Goal: Find specific page/section: Find specific page/section

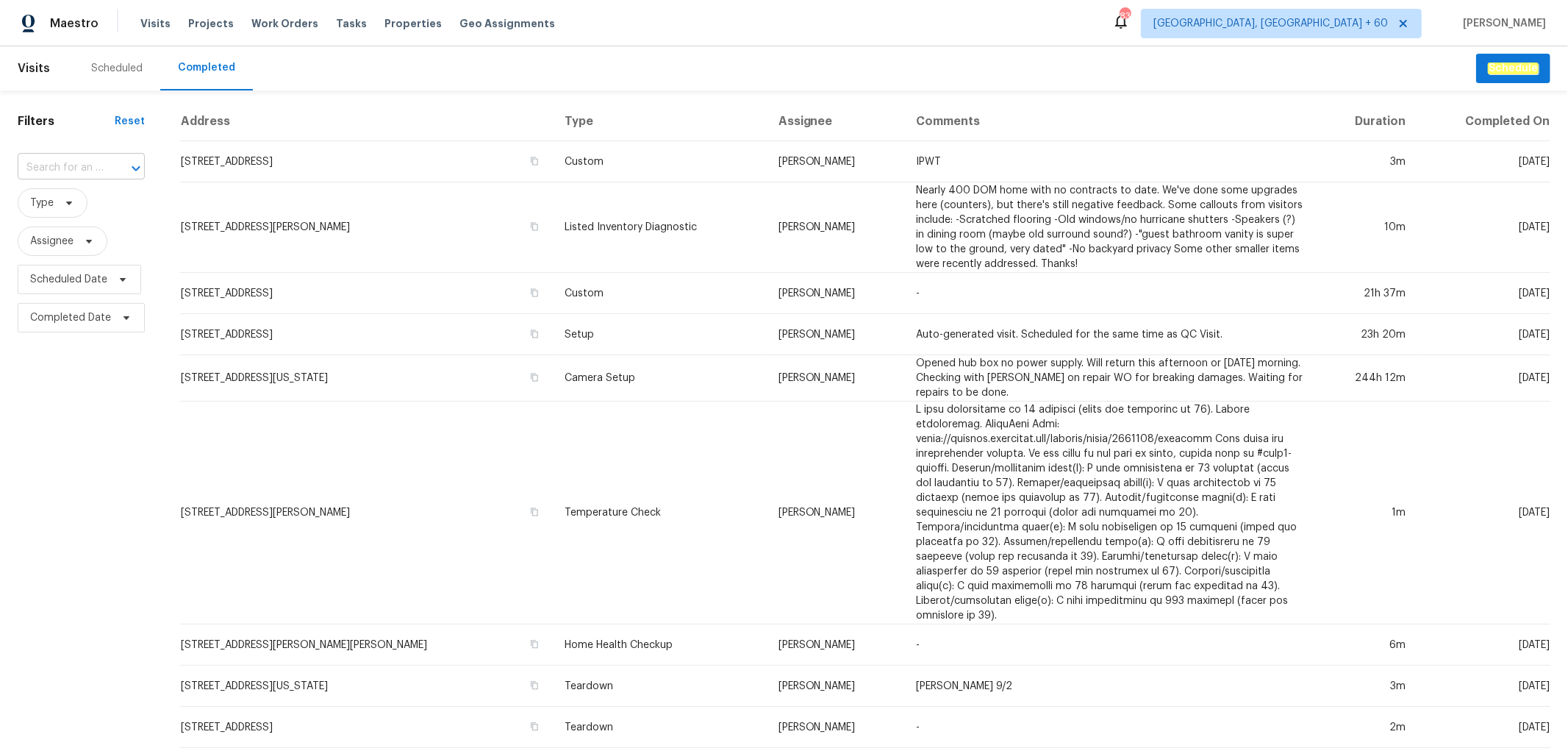
click at [74, 162] on input "text" at bounding box center [60, 168] width 86 height 23
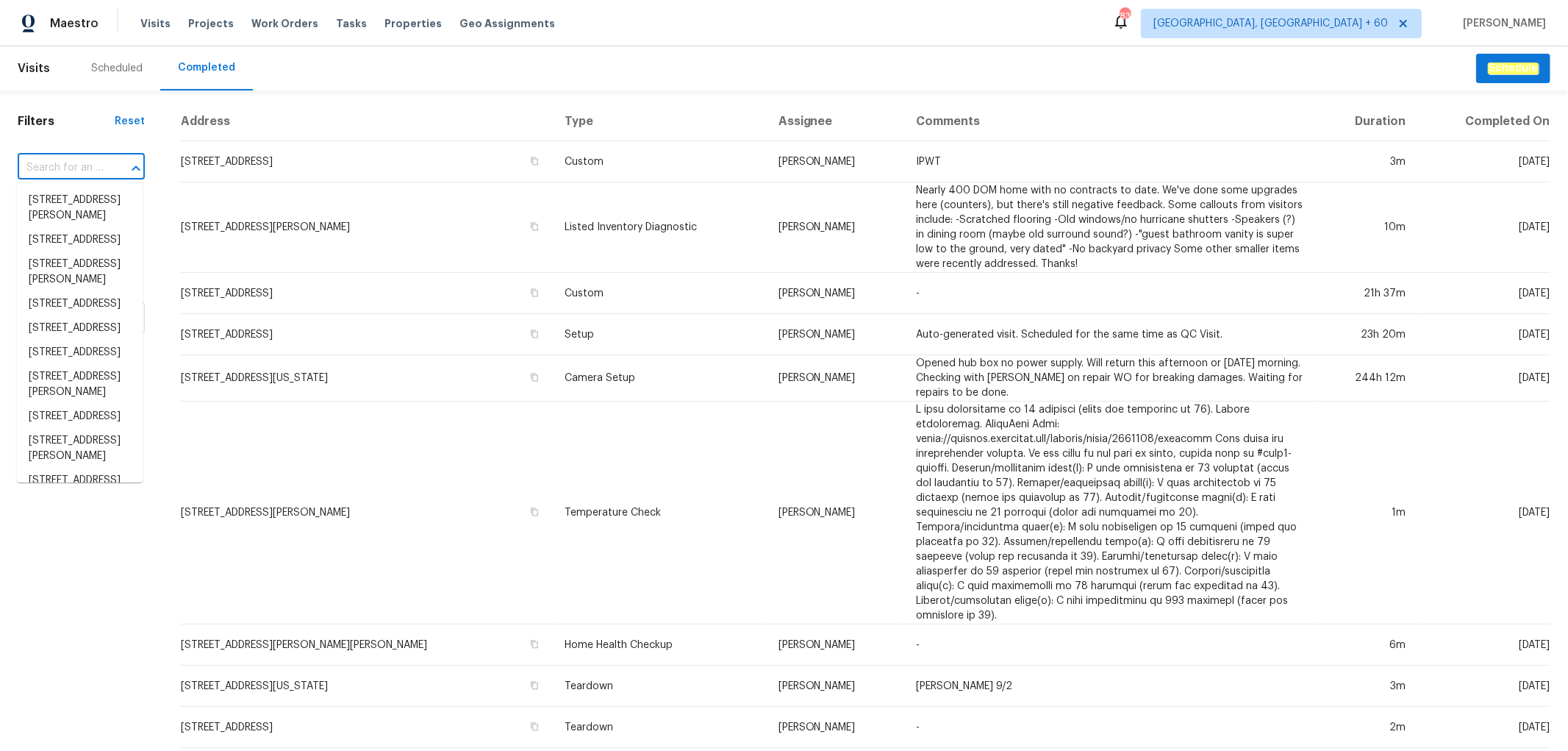
paste input "[STREET_ADDRESS]"
type input "[STREET_ADDRESS]"
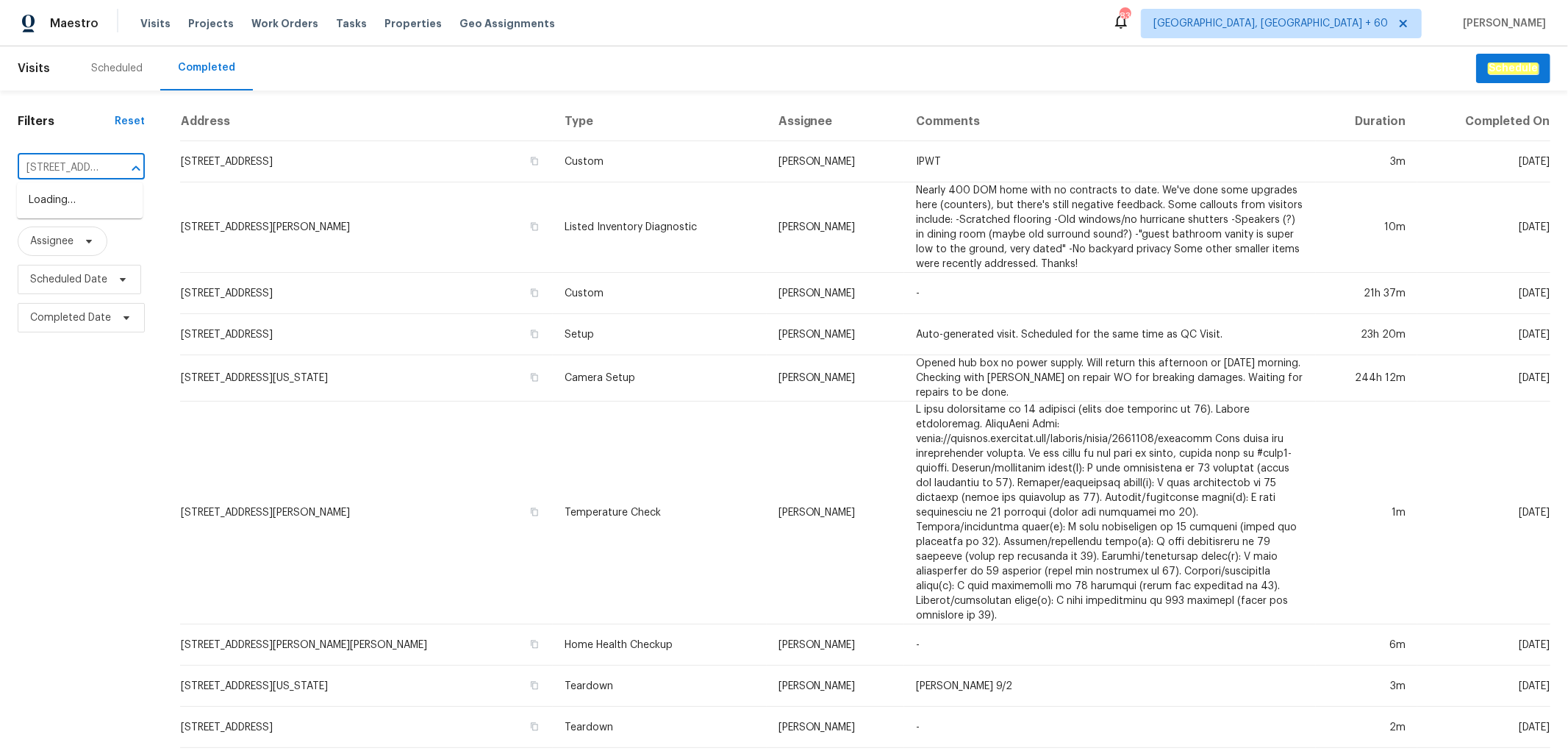
scroll to position [0, 106]
click at [86, 202] on li "[STREET_ADDRESS]" at bounding box center [80, 200] width 126 height 24
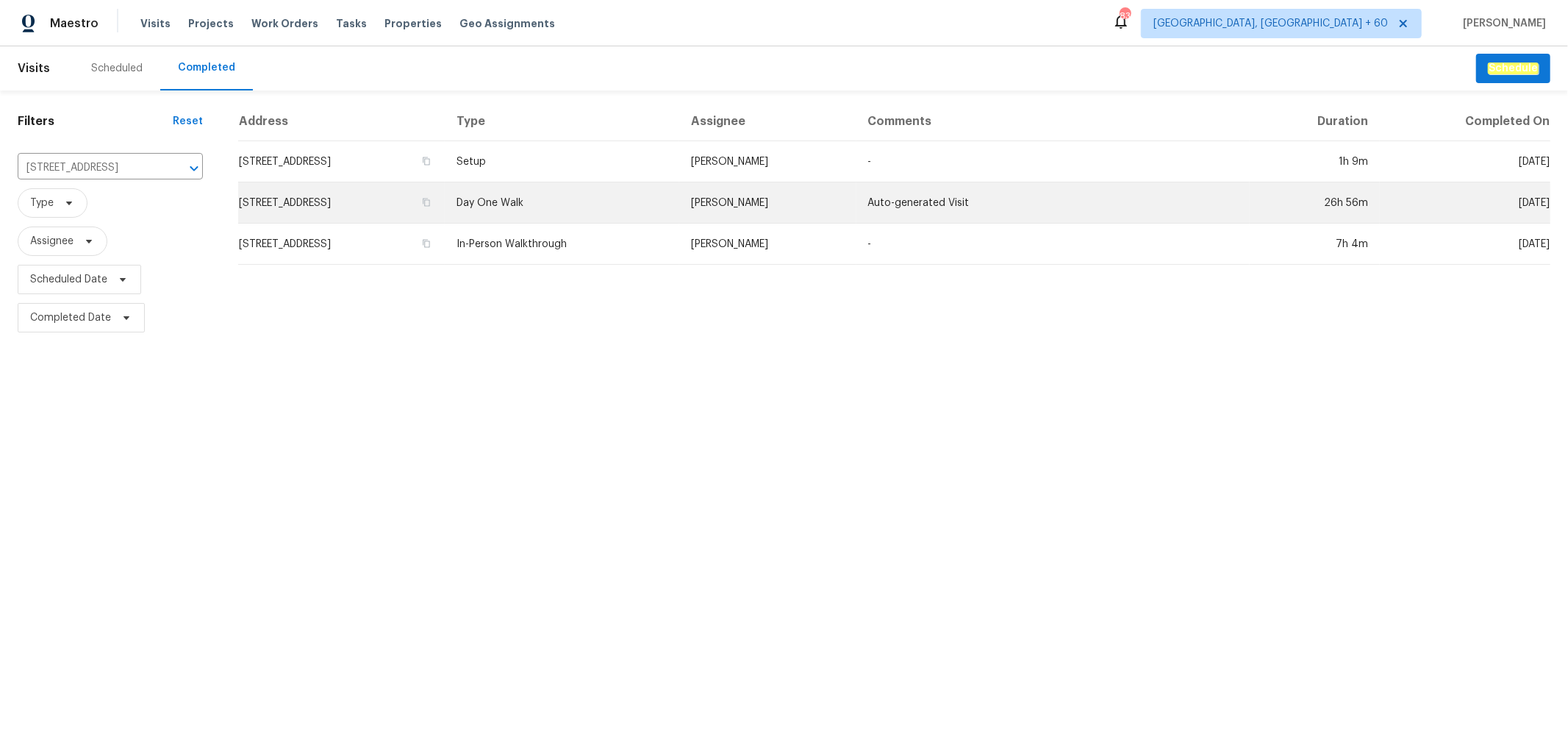
click at [445, 213] on td "[STREET_ADDRESS]" at bounding box center [341, 202] width 207 height 41
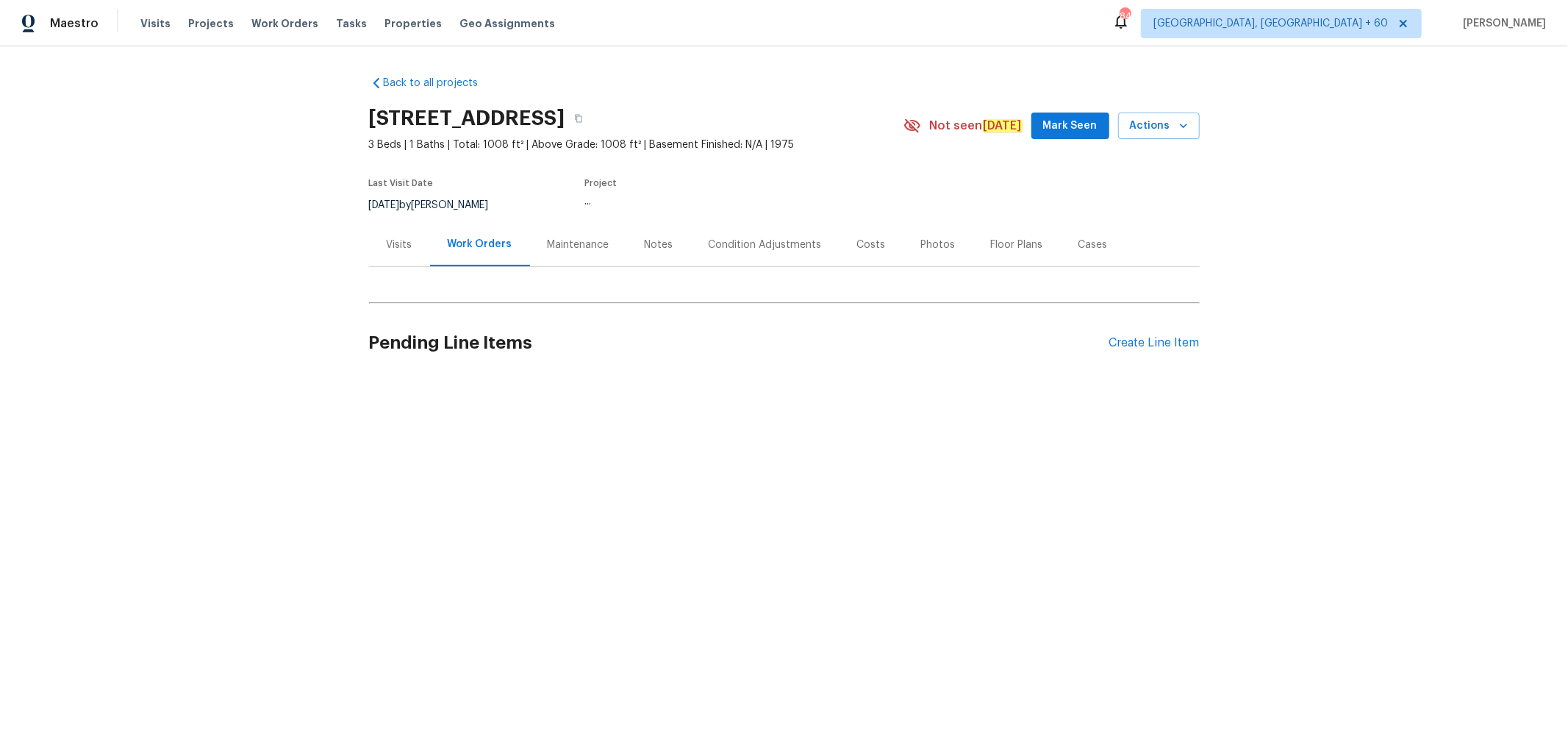
click at [924, 247] on div "Photos" at bounding box center [938, 245] width 35 height 14
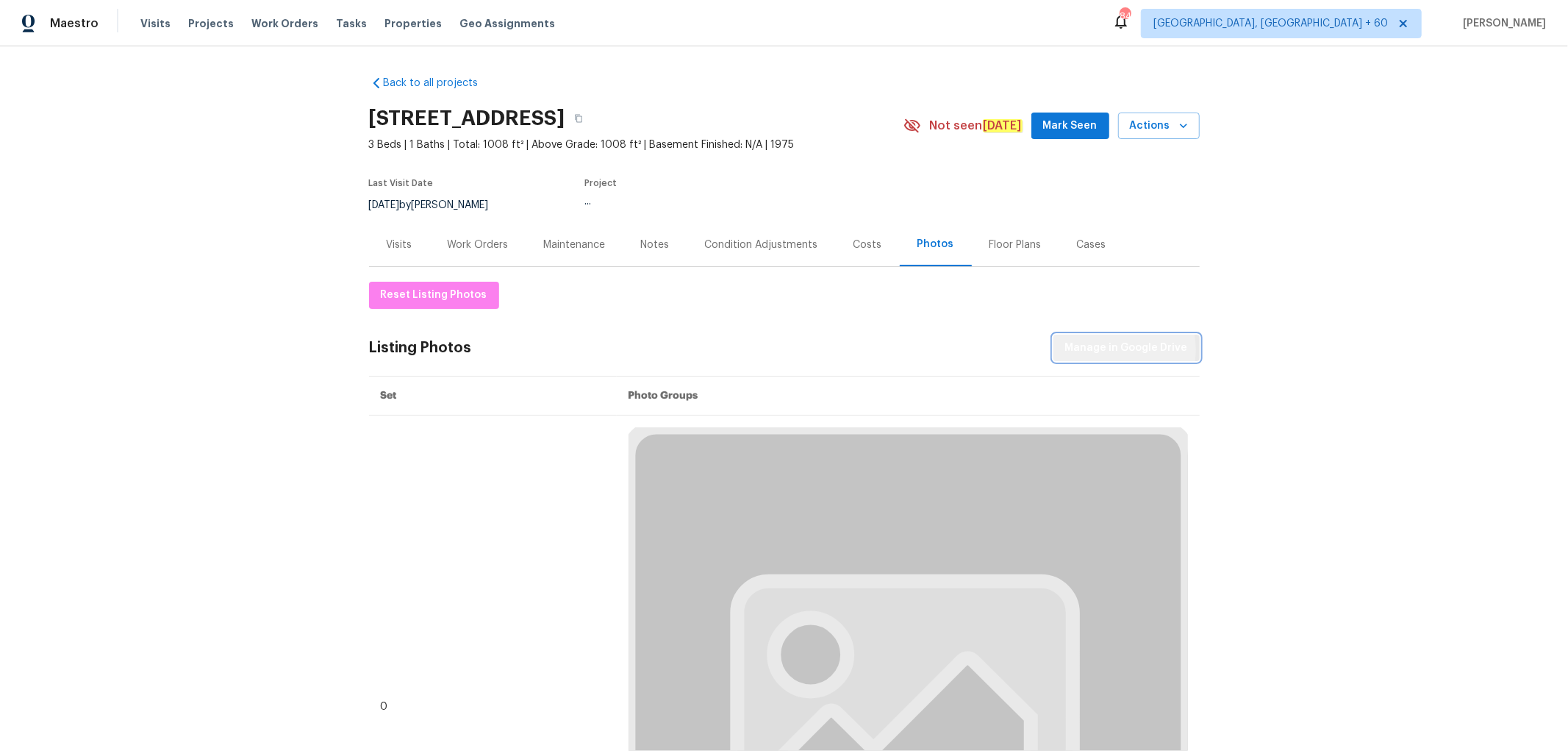
click at [1116, 350] on span "Manage in Google Drive" at bounding box center [1127, 348] width 123 height 18
